Goal: Information Seeking & Learning: Learn about a topic

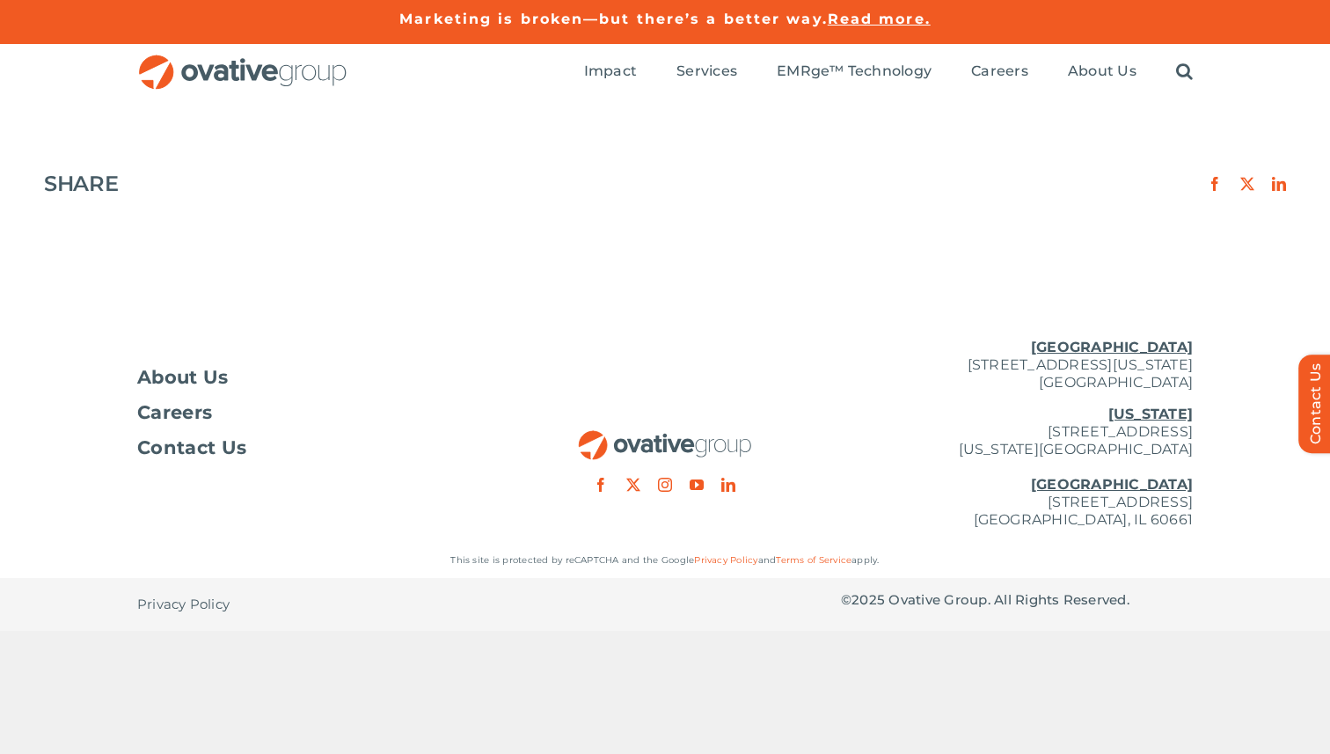
drag, startPoint x: 0, startPoint y: 0, endPoint x: 214, endPoint y: 189, distance: 285.4
click at [206, 378] on span "About Us" at bounding box center [182, 378] width 91 height 18
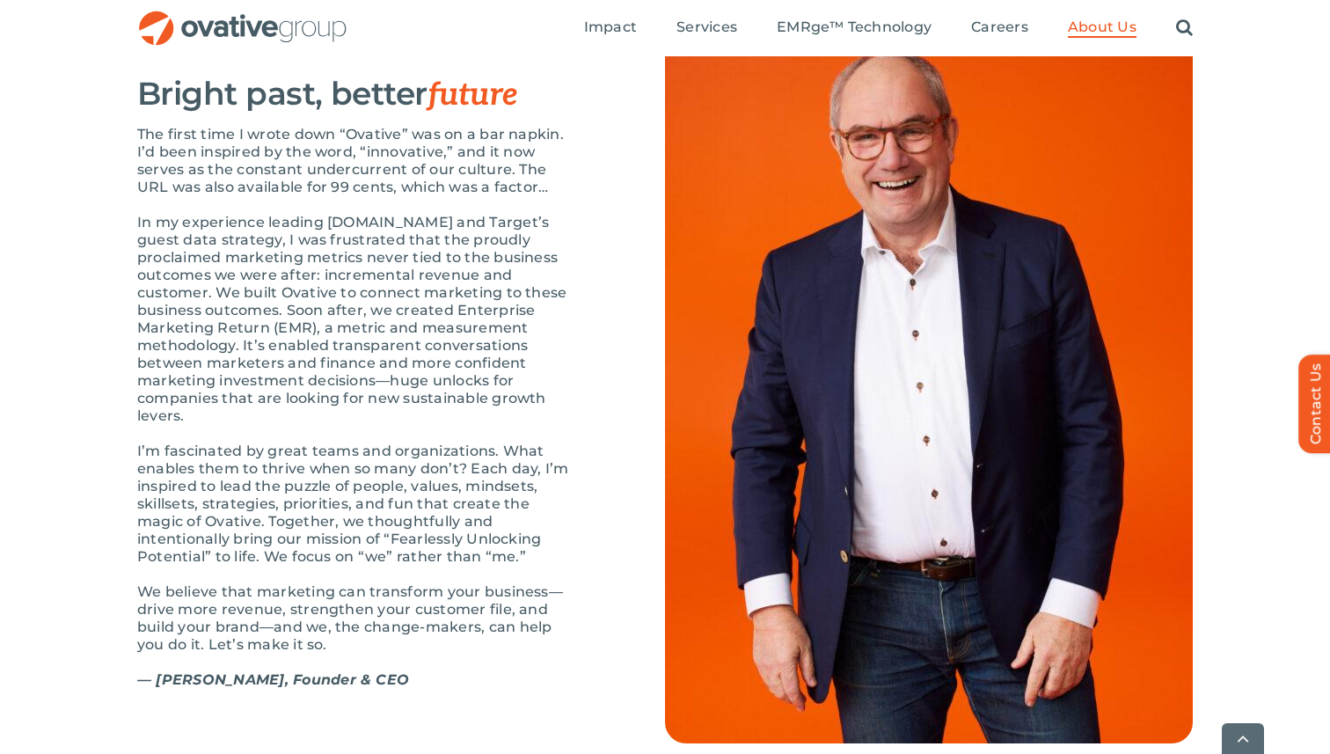
scroll to position [1856, 0]
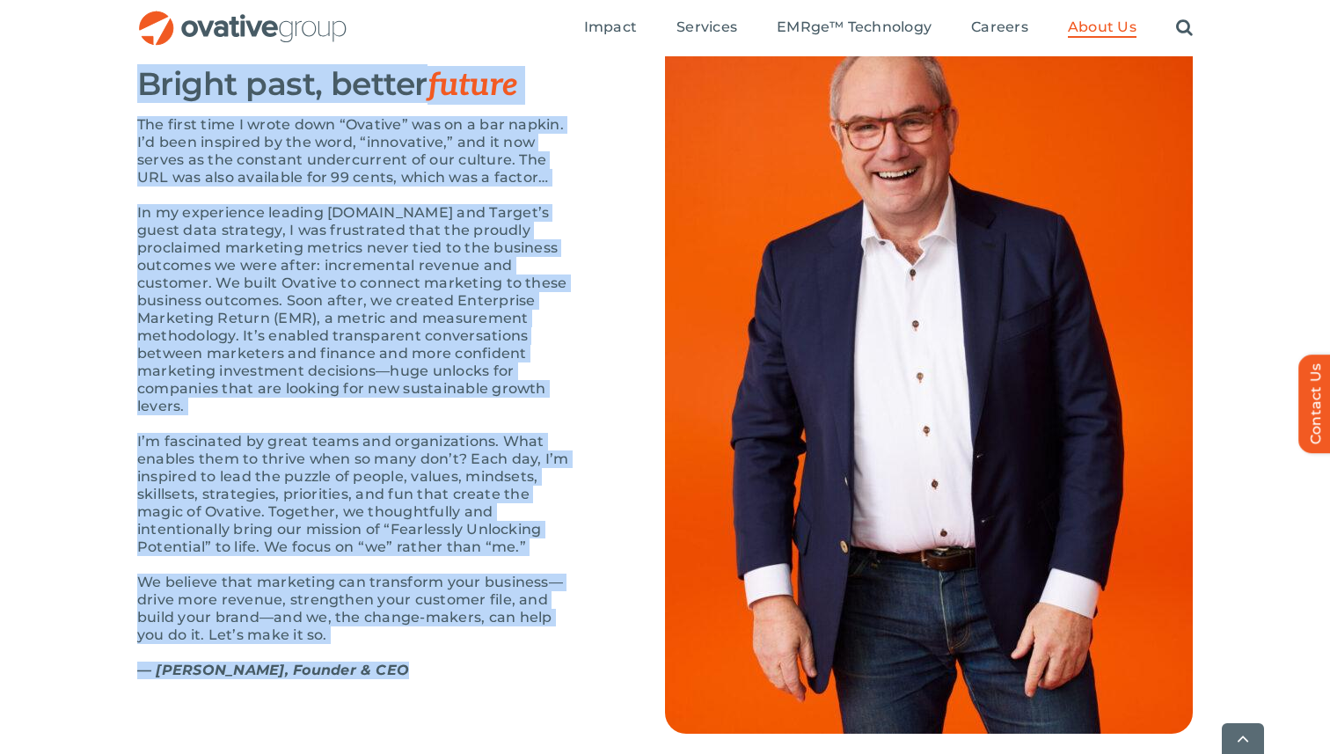
drag, startPoint x: 136, startPoint y: 132, endPoint x: 403, endPoint y: 704, distance: 630.8
click at [403, 697] on div "OUR STORY Bright past, better future The first time I wrote down “Ovative” was …" at bounding box center [357, 355] width 440 height 683
copy div "Loremi dolo, sitame consec Adi elits doei T incid utla “Etdolor” mag al e adm v…"
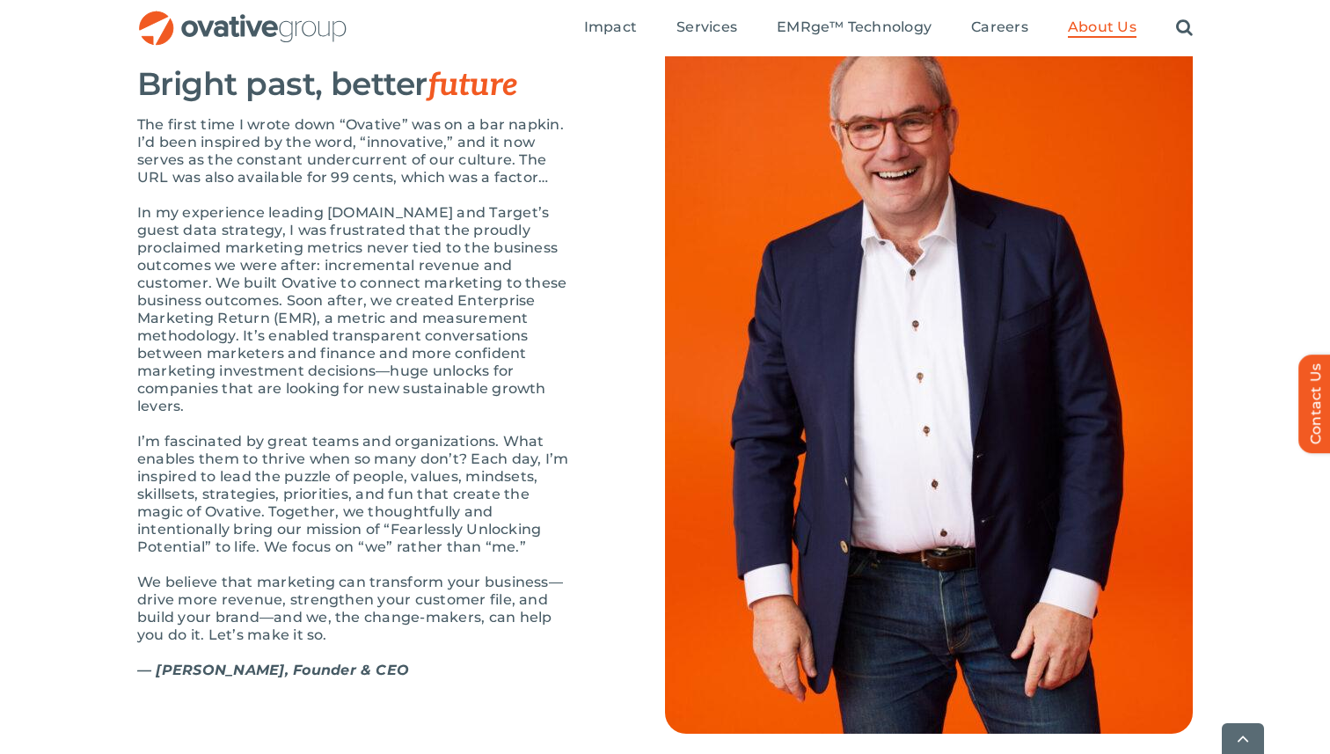
click at [598, 242] on div "OUR STORY Bright past, better future The first time I wrote down “Ovative” was …" at bounding box center [401, 355] width 528 height 683
